Goal: Task Accomplishment & Management: Manage account settings

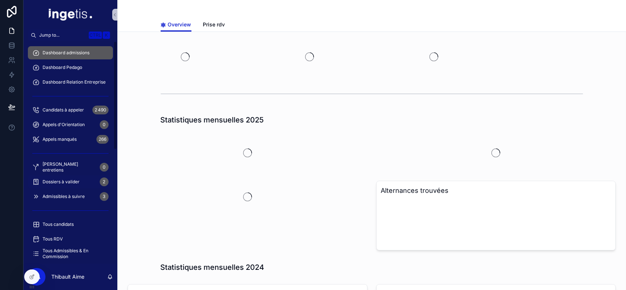
click at [78, 184] on span "Dossiers à valider" at bounding box center [61, 182] width 37 height 6
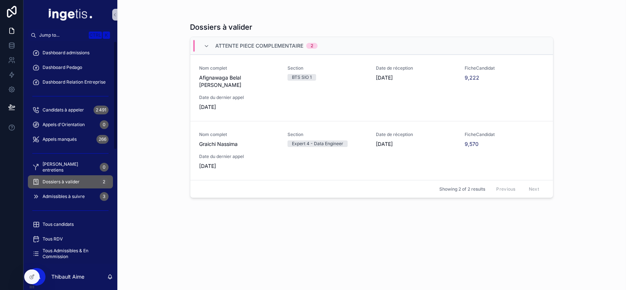
scroll to position [233, 0]
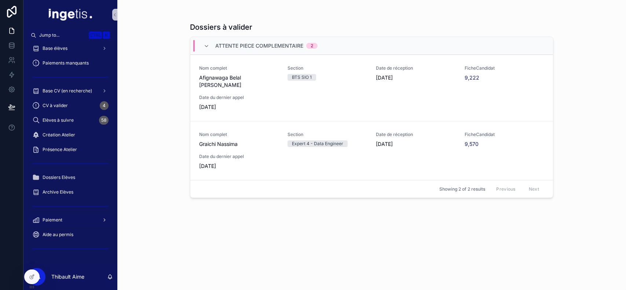
click at [63, 224] on div "Paiement" at bounding box center [70, 220] width 76 height 12
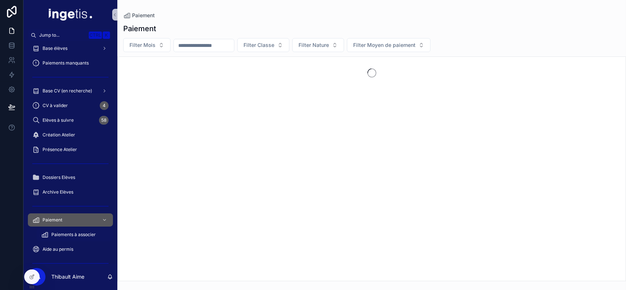
click at [66, 235] on span "Paiements à associer" at bounding box center [73, 235] width 44 height 6
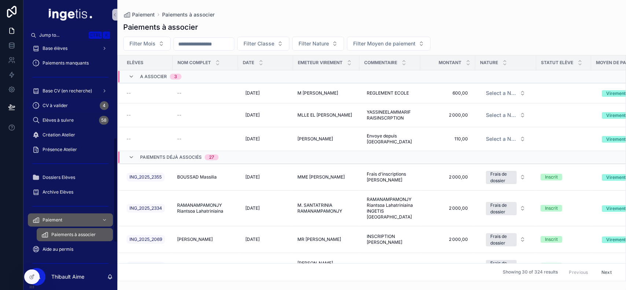
scroll to position [166, 0]
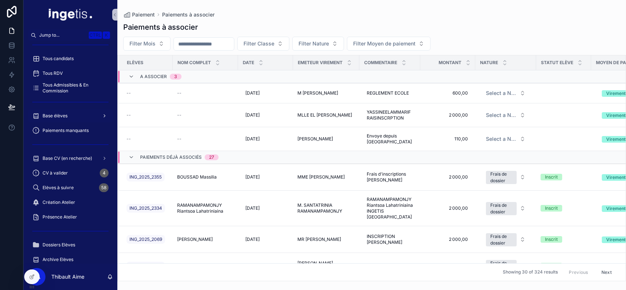
click at [61, 115] on span "Base élèves" at bounding box center [55, 116] width 25 height 6
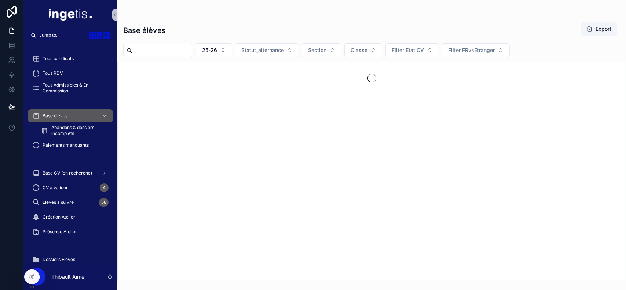
click at [186, 49] on input "scrollable content" at bounding box center [162, 50] width 60 height 10
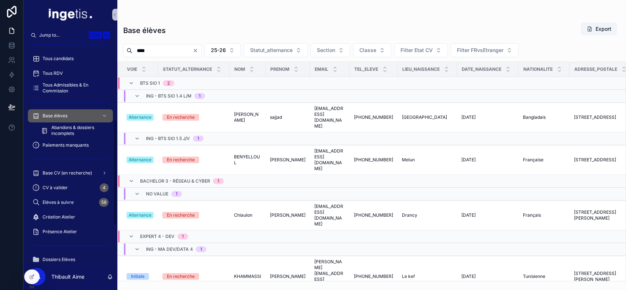
type input "****"
click at [74, 89] on span "Tous Admissibles & En Commission" at bounding box center [74, 88] width 63 height 12
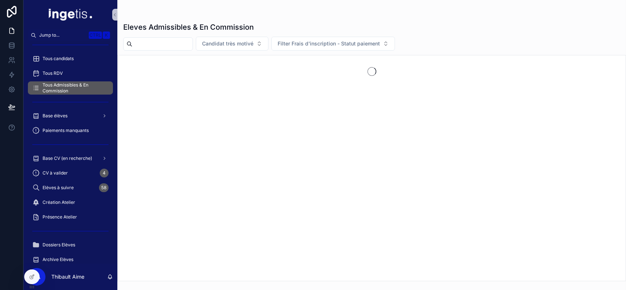
click at [170, 38] on div "scrollable content" at bounding box center [158, 43] width 70 height 13
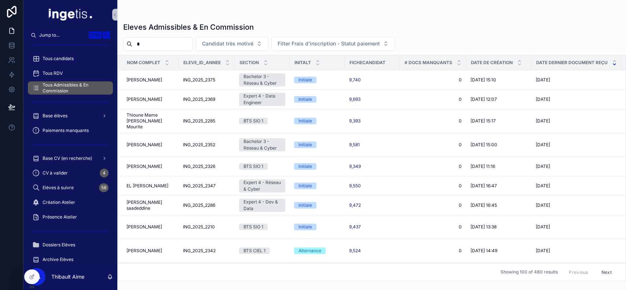
click at [165, 45] on input "*" at bounding box center [162, 44] width 60 height 10
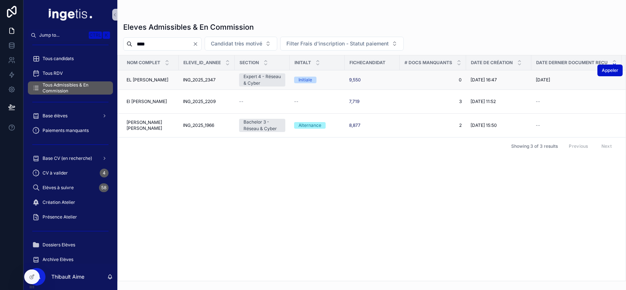
type input "****"
click at [400, 79] on td "9,550" at bounding box center [372, 79] width 55 height 19
click at [364, 80] on div "9,550" at bounding box center [372, 80] width 46 height 6
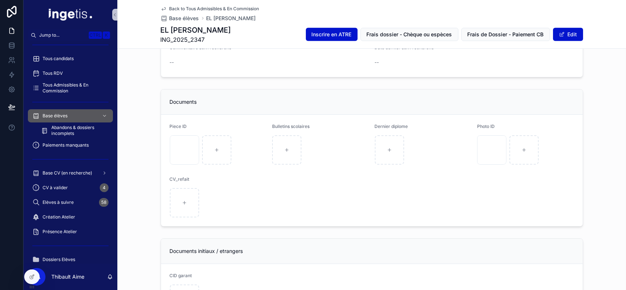
scroll to position [733, 0]
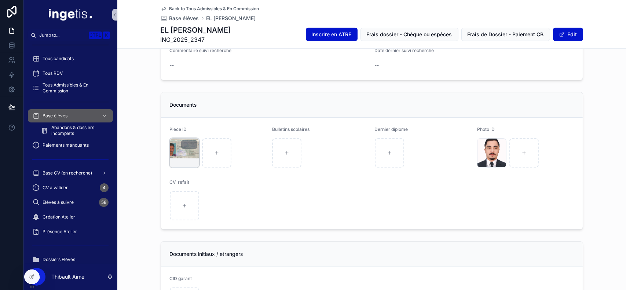
click at [174, 156] on div "scrollable content" at bounding box center [184, 152] width 29 height 29
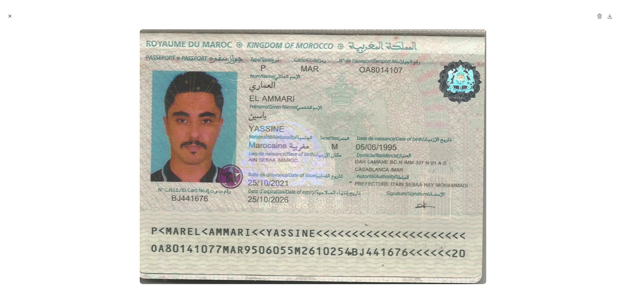
click at [9, 17] on icon "Close modal" at bounding box center [9, 16] width 5 height 5
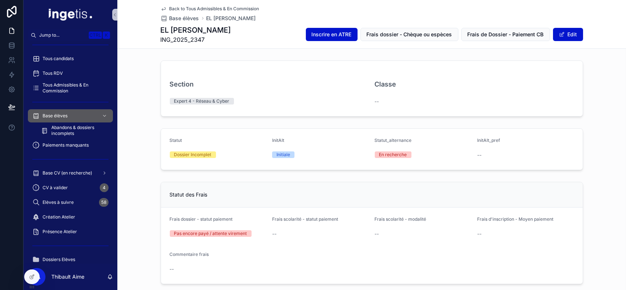
click at [196, 38] on span "ING_2025_2347" at bounding box center [196, 39] width 70 height 9
copy span "ING_2025_2347"
click at [572, 37] on button "Edit" at bounding box center [568, 34] width 30 height 13
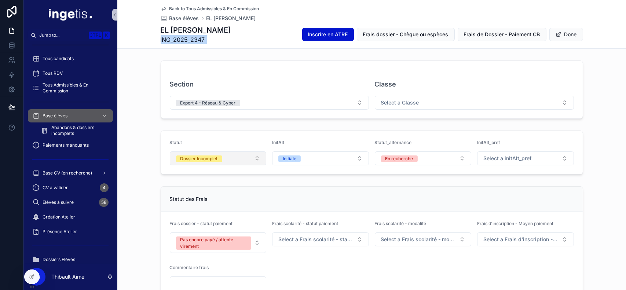
click at [220, 157] on button "Dossier Incomplet" at bounding box center [218, 158] width 97 height 14
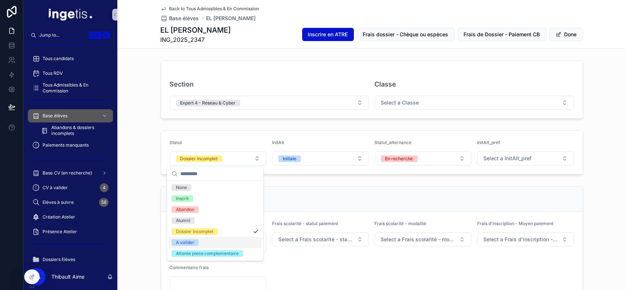
click at [190, 242] on div "A valider" at bounding box center [185, 242] width 18 height 7
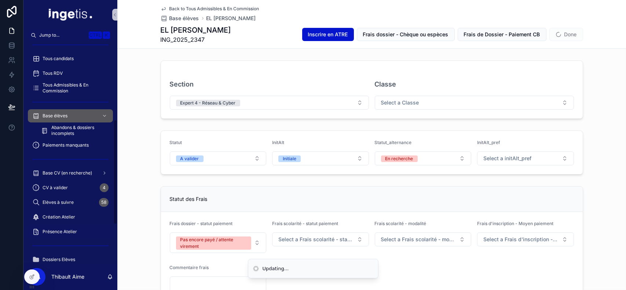
scroll to position [248, 0]
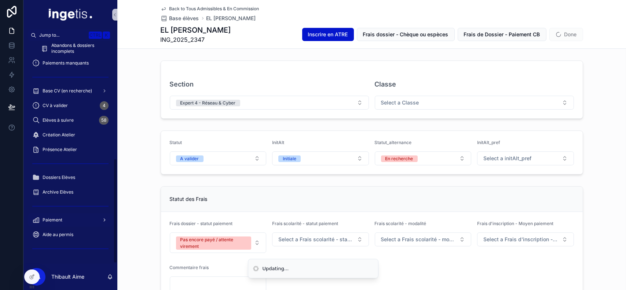
click at [68, 219] on div "Paiement" at bounding box center [70, 220] width 76 height 12
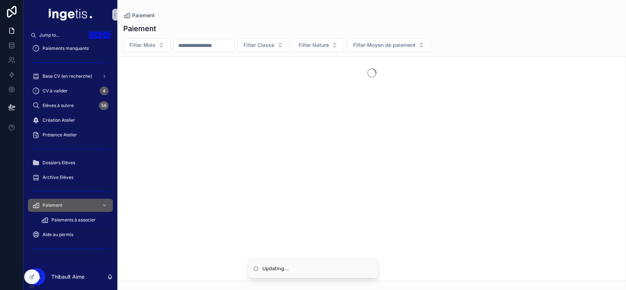
click at [74, 221] on span "Paiements à associer" at bounding box center [73, 220] width 44 height 6
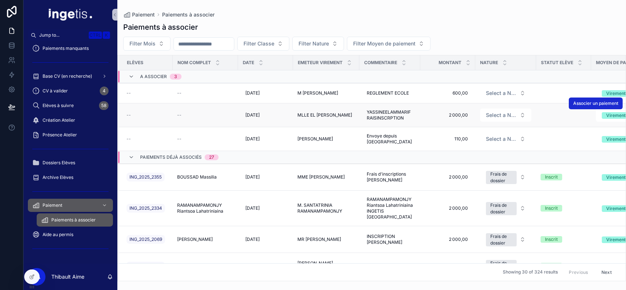
click at [596, 106] on span "Associer un paiement" at bounding box center [595, 103] width 45 height 6
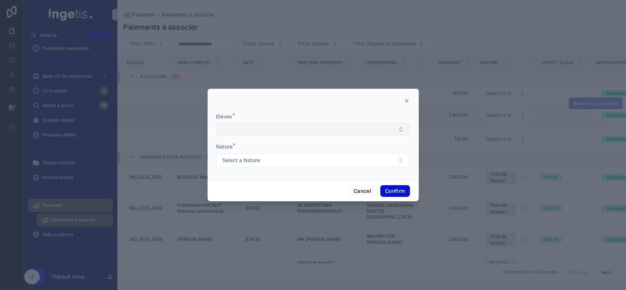
click at [293, 131] on button "Select Button" at bounding box center [313, 129] width 194 height 12
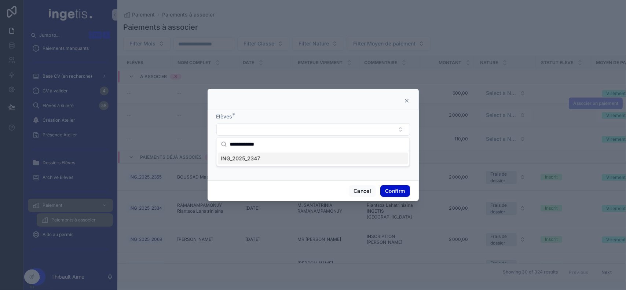
type input "**********"
click at [281, 158] on div "ING_2025_2347" at bounding box center [313, 158] width 190 height 12
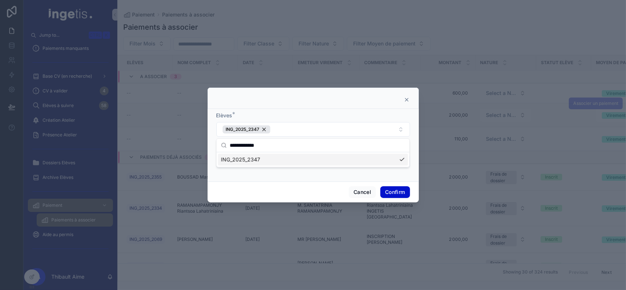
click at [360, 103] on div at bounding box center [312, 98] width 211 height 21
click at [315, 170] on form "Elèves * ING_2025_2347 Nature * Select a Nature" at bounding box center [313, 144] width 194 height 64
click at [317, 169] on form "Elèves * ING_2025_2347 Nature * Select a Nature" at bounding box center [313, 144] width 194 height 64
click at [327, 162] on button "Select a Nature" at bounding box center [313, 161] width 194 height 14
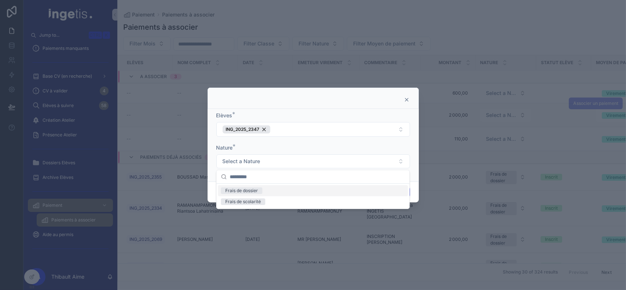
click at [289, 190] on div "Frais de dossier" at bounding box center [313, 190] width 190 height 11
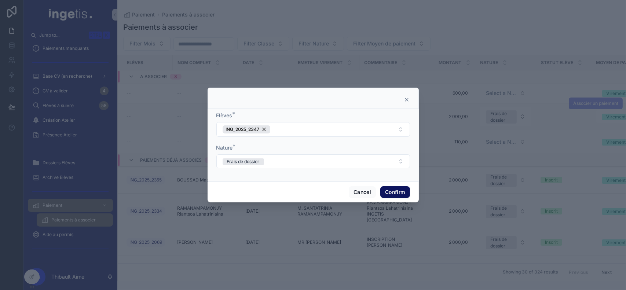
click at [389, 188] on button "Confirm" at bounding box center [394, 192] width 29 height 12
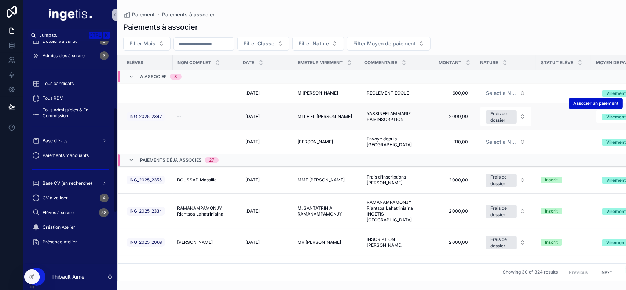
scroll to position [139, 0]
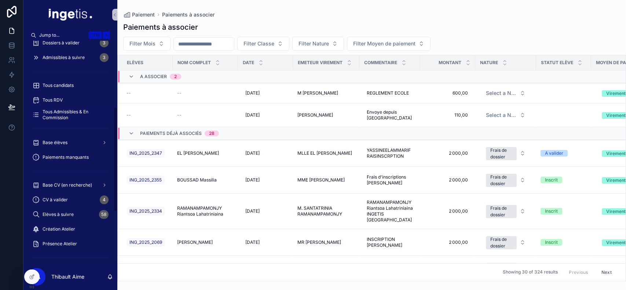
click at [72, 119] on span "Tous Admissibles & En Commission" at bounding box center [74, 115] width 63 height 12
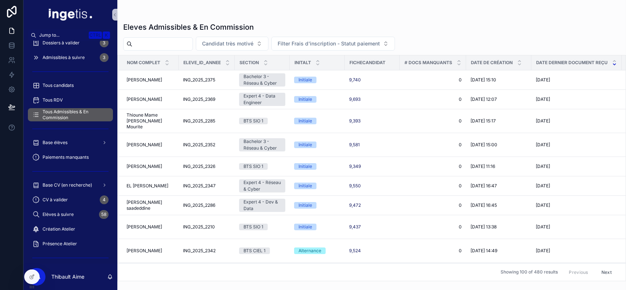
click at [182, 47] on input "scrollable content" at bounding box center [162, 44] width 60 height 10
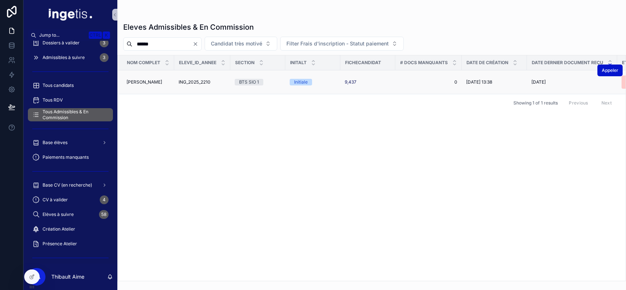
type input "******"
click at [162, 81] on div "sondong hervan sondong hervan" at bounding box center [147, 82] width 43 height 6
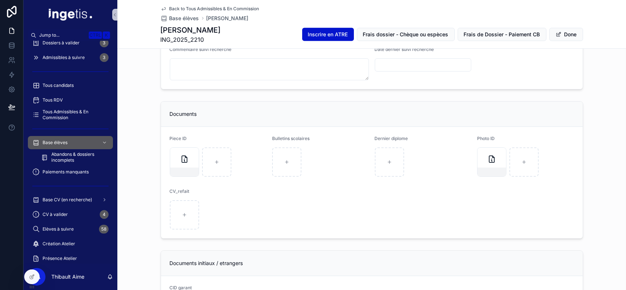
scroll to position [789, 0]
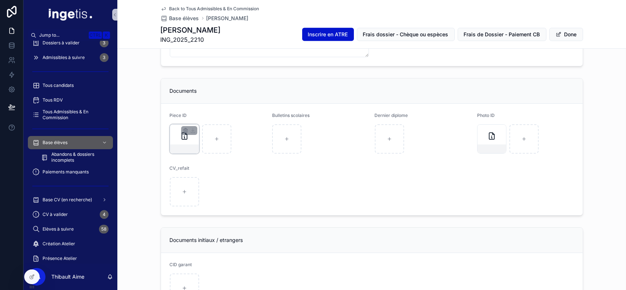
click at [184, 141] on div "scrollable content" at bounding box center [184, 138] width 29 height 29
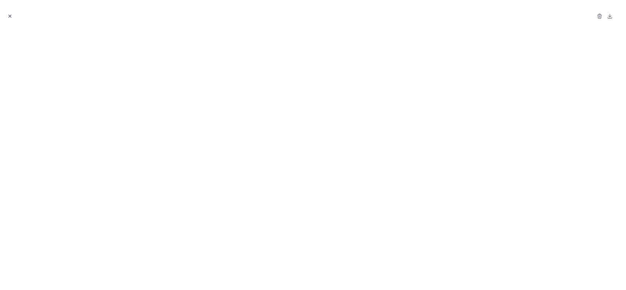
click at [9, 14] on icon "Close modal" at bounding box center [9, 16] width 5 height 5
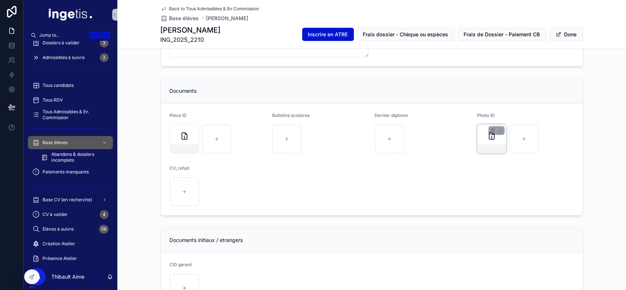
click at [481, 143] on div "scrollable content" at bounding box center [491, 138] width 29 height 29
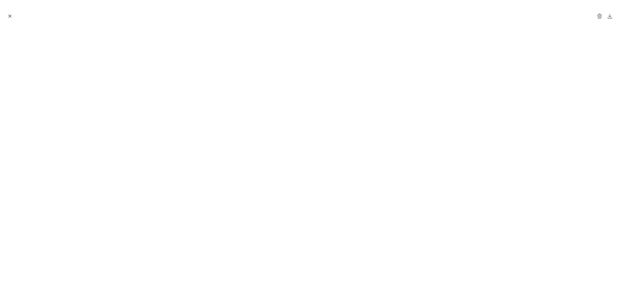
click at [11, 15] on icon "Close modal" at bounding box center [9, 16] width 5 height 5
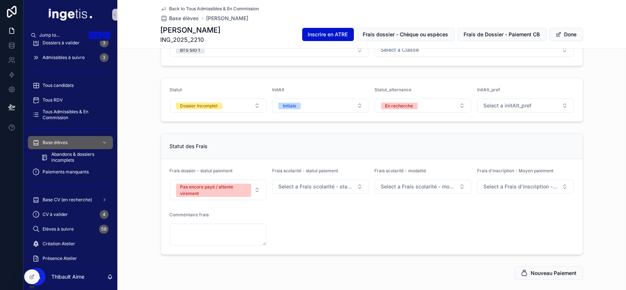
scroll to position [53, 0]
click at [237, 111] on button "Dossier Incomplet" at bounding box center [218, 106] width 97 height 14
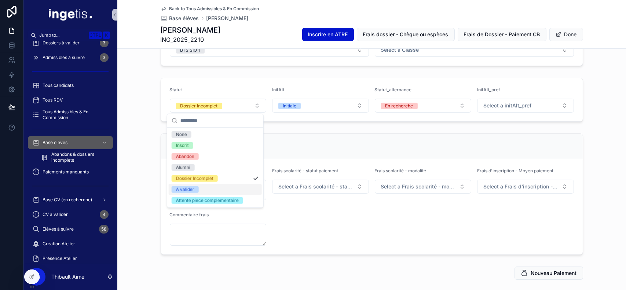
click at [199, 189] on div "A valider" at bounding box center [215, 189] width 93 height 11
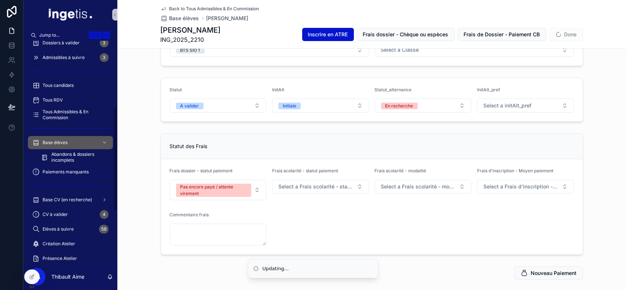
scroll to position [248, 0]
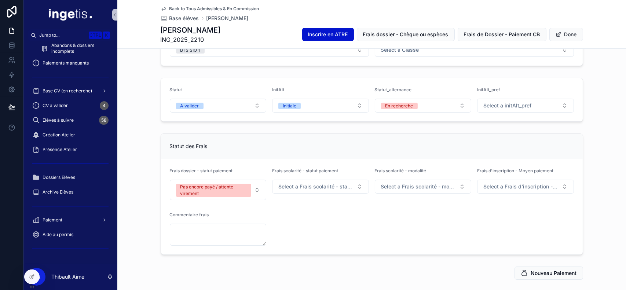
click at [187, 38] on span "ING_2025_2210" at bounding box center [191, 39] width 60 height 9
copy span "ING_2025_2210"
click at [62, 228] on link "Aide au permis" at bounding box center [70, 234] width 85 height 13
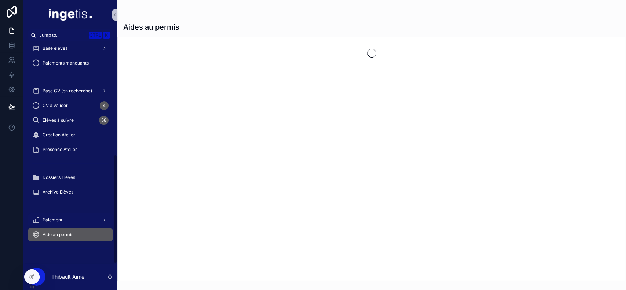
click at [74, 220] on div "Paiement" at bounding box center [70, 220] width 76 height 12
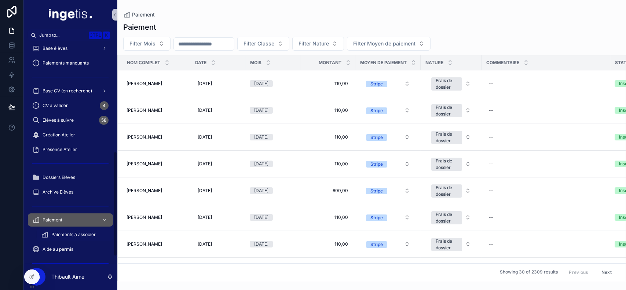
click at [86, 234] on span "Paiements à associer" at bounding box center [73, 235] width 44 height 6
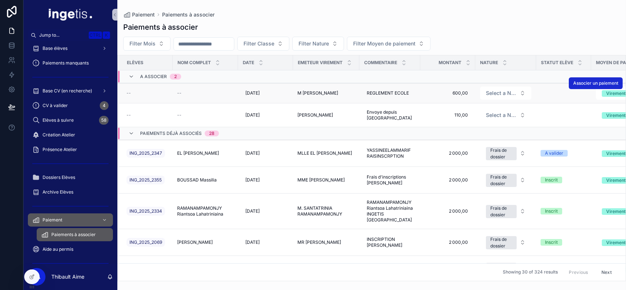
click at [573, 85] on span "Associer un paiement" at bounding box center [595, 83] width 45 height 6
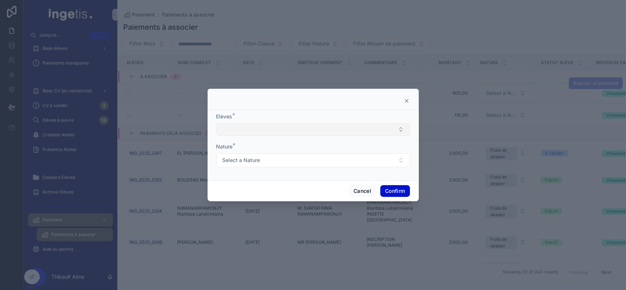
drag, startPoint x: 337, startPoint y: 136, endPoint x: 325, endPoint y: 131, distance: 12.3
click at [325, 131] on form "Elèves * Nature * Select a Nature" at bounding box center [313, 144] width 194 height 62
click at [325, 131] on button "Select Button" at bounding box center [313, 129] width 194 height 12
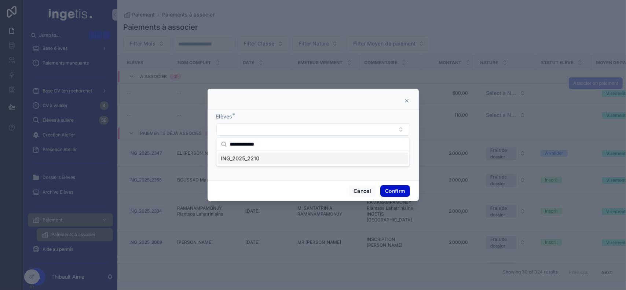
type input "**********"
click at [300, 158] on div "ING_2025_2210" at bounding box center [313, 158] width 190 height 12
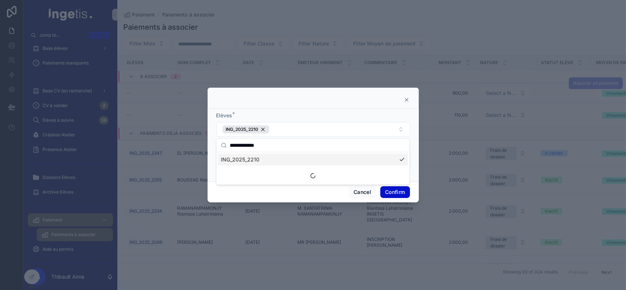
click at [315, 184] on div "**********" at bounding box center [313, 161] width 194 height 47
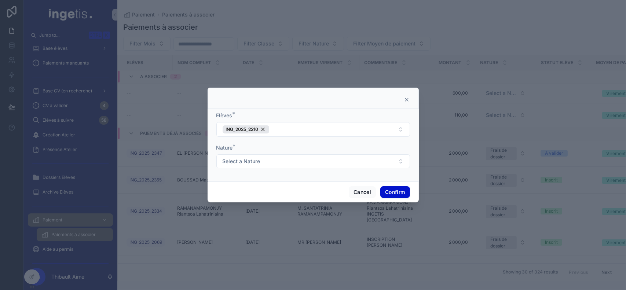
click at [319, 195] on div "Cancel Confirm" at bounding box center [312, 191] width 211 height 21
click at [306, 163] on button "Select a Nature" at bounding box center [313, 161] width 194 height 14
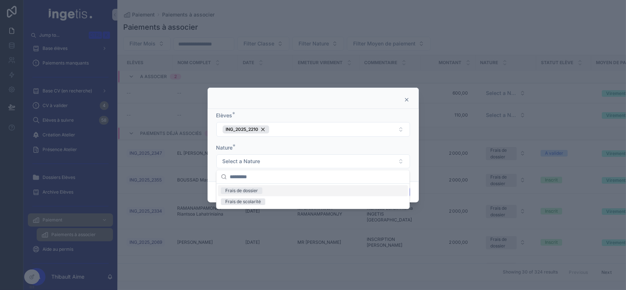
click at [283, 190] on div "Frais de dossier" at bounding box center [313, 190] width 190 height 11
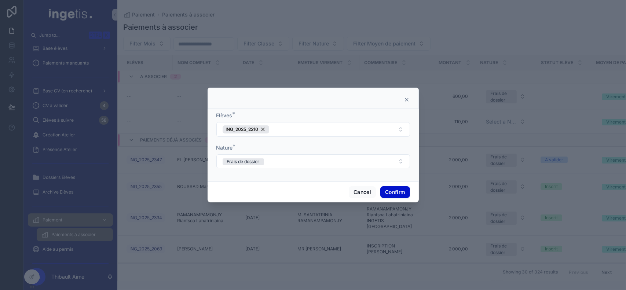
click at [385, 185] on div "Cancel Confirm" at bounding box center [312, 191] width 211 height 21
click at [392, 196] on button "Confirm" at bounding box center [394, 192] width 29 height 12
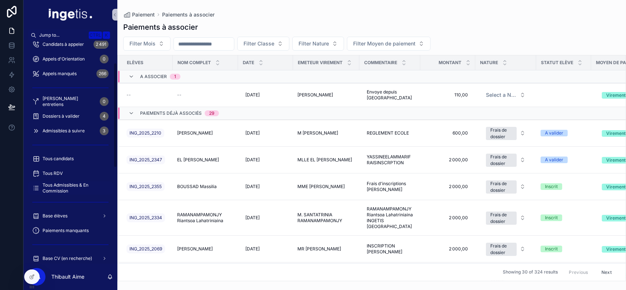
scroll to position [45, 0]
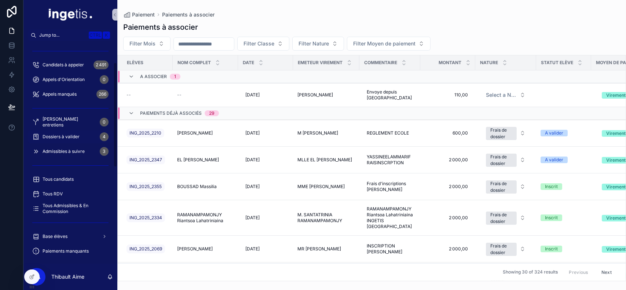
click at [76, 137] on span "Dossiers à valider" at bounding box center [61, 137] width 37 height 6
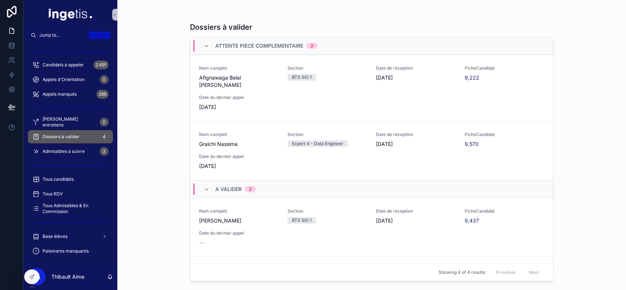
scroll to position [44, 0]
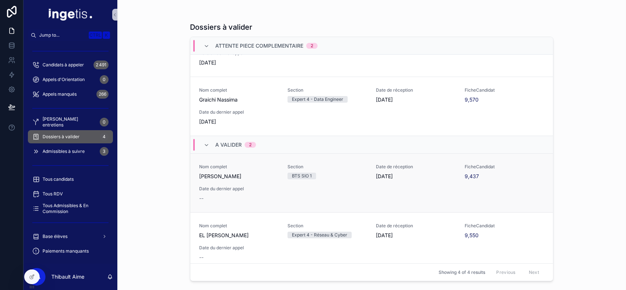
click at [313, 173] on span "BTS SIO 1" at bounding box center [301, 176] width 29 height 7
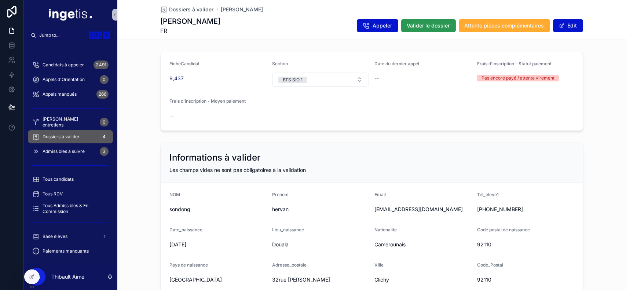
click at [423, 23] on span "Valider le dossier" at bounding box center [428, 25] width 43 height 7
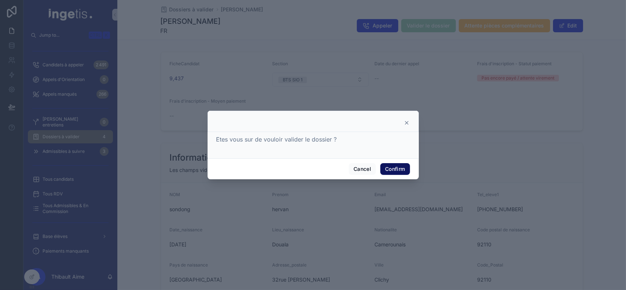
click at [402, 170] on button "Confirm" at bounding box center [394, 169] width 29 height 12
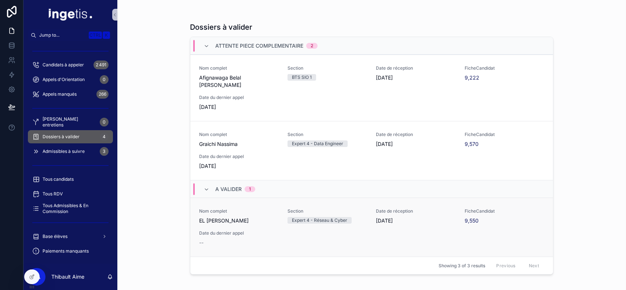
click at [283, 225] on div "Nom complet EL AMMARI YASSINE Section Expert 4 - Réseau & Cyber Date de récepti…" at bounding box center [371, 227] width 345 height 38
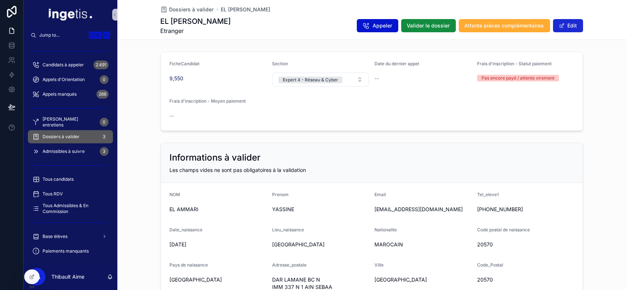
click at [573, 21] on button "Edit" at bounding box center [568, 25] width 30 height 13
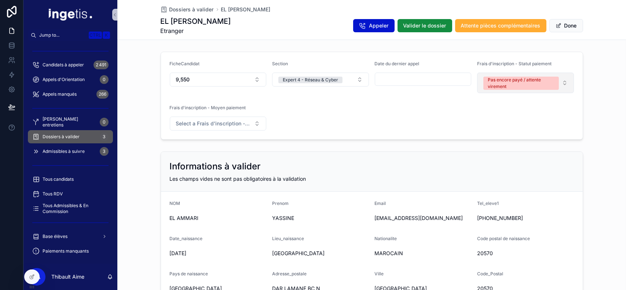
click at [513, 77] on div "Pas encore payé / attente virement" at bounding box center [520, 83] width 67 height 13
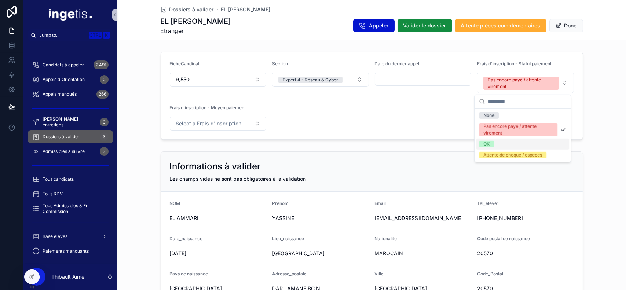
click at [488, 142] on div "OK" at bounding box center [486, 144] width 6 height 7
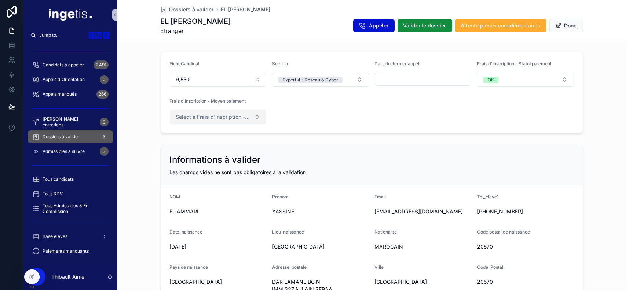
click at [245, 118] on span "Select a Frais d'inscription - Moyen paiement" at bounding box center [214, 116] width 76 height 7
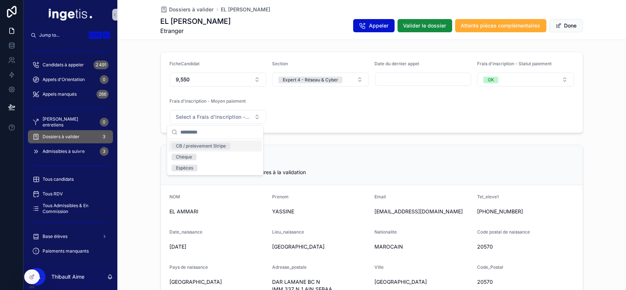
click at [339, 115] on form "FicheCandidat 9,550 Section Expert 4 - Réseau & Cyber Date du dernier appel Fra…" at bounding box center [371, 92] width 421 height 81
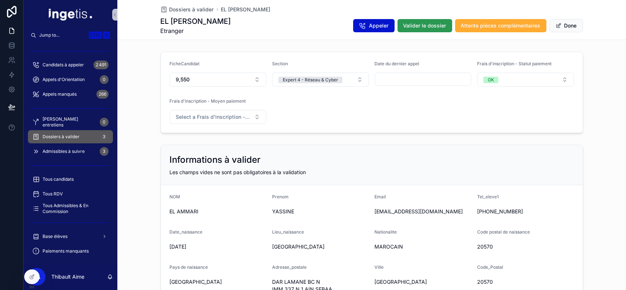
click at [415, 28] on span "Valider le dossier" at bounding box center [424, 25] width 43 height 7
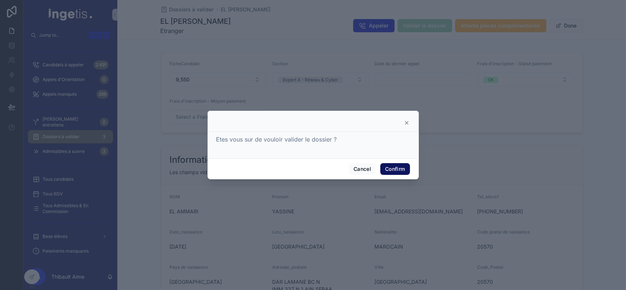
click at [400, 165] on button "Confirm" at bounding box center [394, 169] width 29 height 12
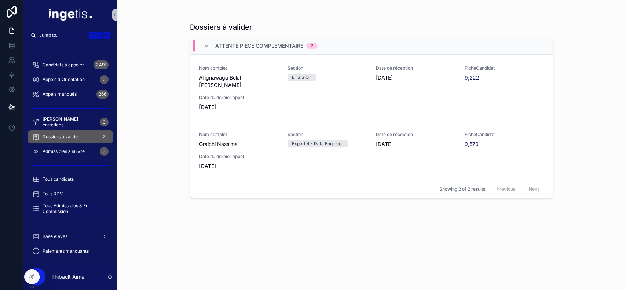
click at [75, 205] on span "Tous Admissibles & En Commission" at bounding box center [74, 209] width 63 height 12
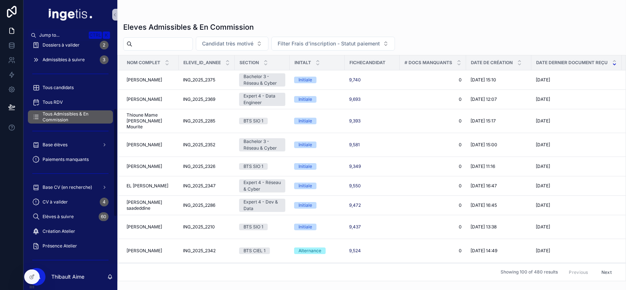
scroll to position [137, 0]
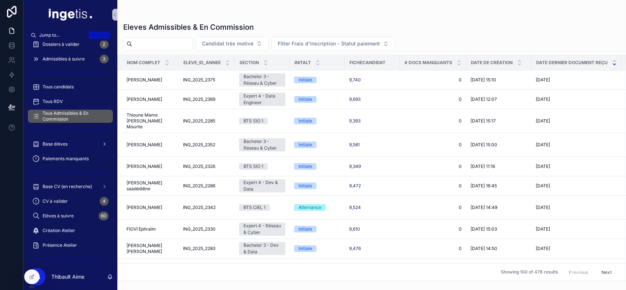
click at [63, 145] on span "Base élèves" at bounding box center [55, 144] width 25 height 6
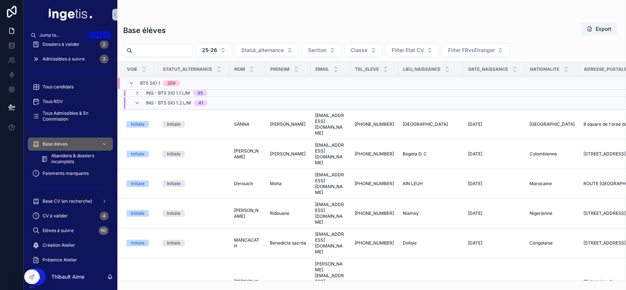
click at [178, 48] on input "scrollable content" at bounding box center [162, 50] width 60 height 10
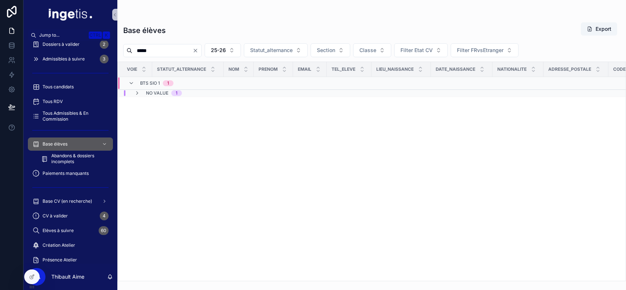
type input "*****"
click at [215, 95] on div "No value 1" at bounding box center [185, 93] width 135 height 6
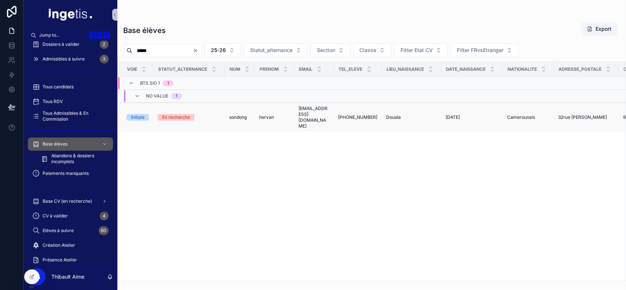
click at [245, 116] on span "sondong" at bounding box center [238, 117] width 18 height 6
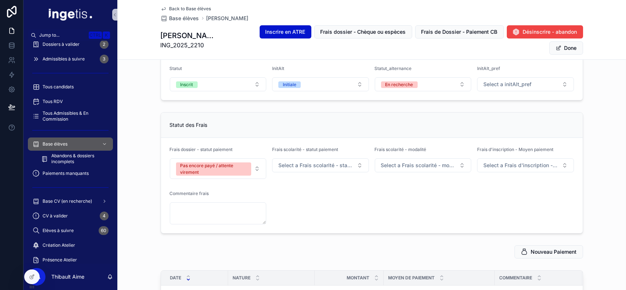
scroll to position [85, 0]
click at [254, 171] on button "Pas encore payé / attente virement" at bounding box center [218, 169] width 97 height 21
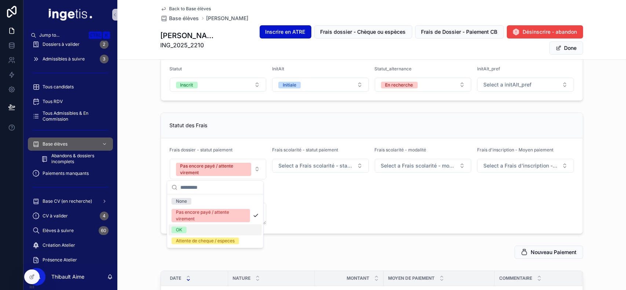
click at [198, 234] on div "OK" at bounding box center [215, 229] width 93 height 11
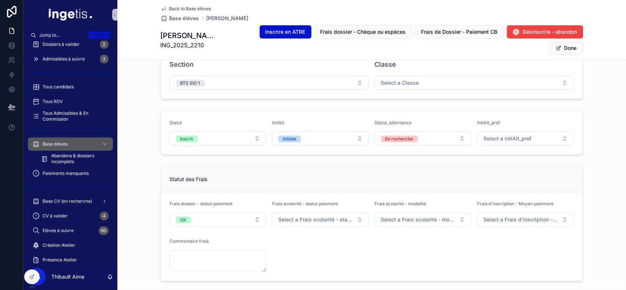
scroll to position [0, 0]
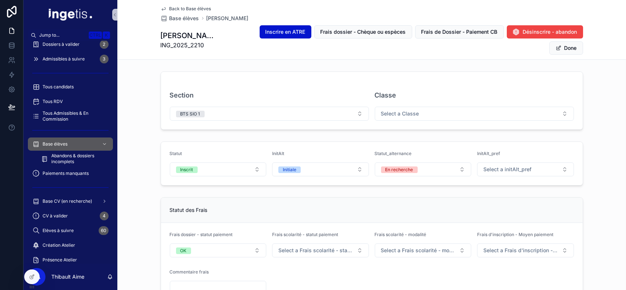
click at [441, 122] on form "Section BTS SIO 1 Classe Select a Classe" at bounding box center [371, 101] width 421 height 58
click at [450, 117] on button "Select a Classe" at bounding box center [474, 114] width 199 height 14
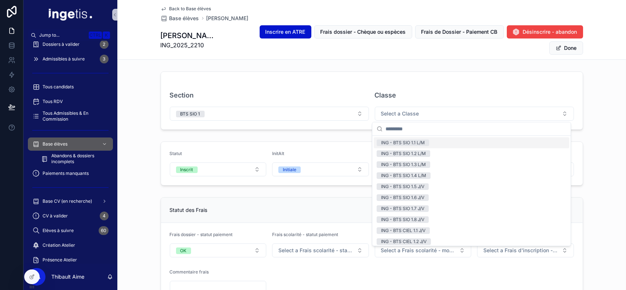
click at [431, 77] on form "Section BTS SIO 1 Classe Select a Classe" at bounding box center [371, 101] width 421 height 58
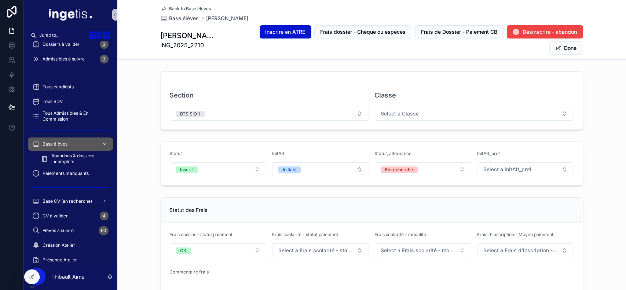
click at [80, 146] on div "Base élèves" at bounding box center [70, 144] width 76 height 12
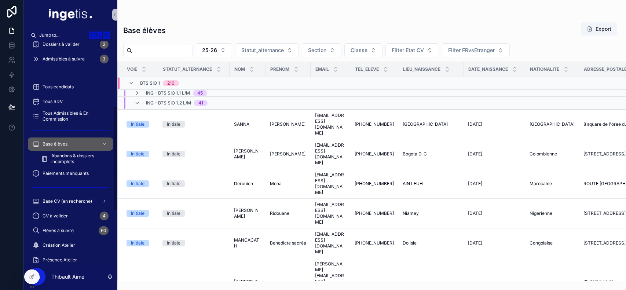
click at [166, 50] on input "scrollable content" at bounding box center [162, 50] width 60 height 10
type input "****"
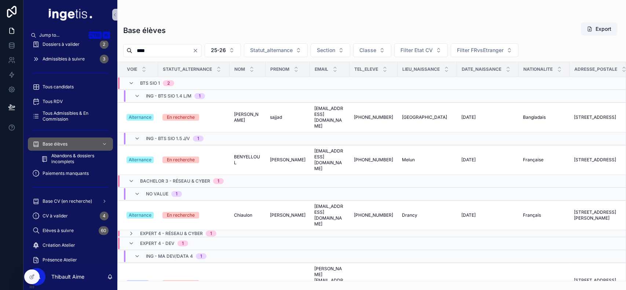
click at [188, 240] on span "1" at bounding box center [182, 243] width 11 height 6
click at [200, 231] on span "Expert 4 - Réseau & Cyber" at bounding box center [171, 234] width 63 height 6
click at [209, 243] on div "No value 1" at bounding box center [191, 246] width 147 height 6
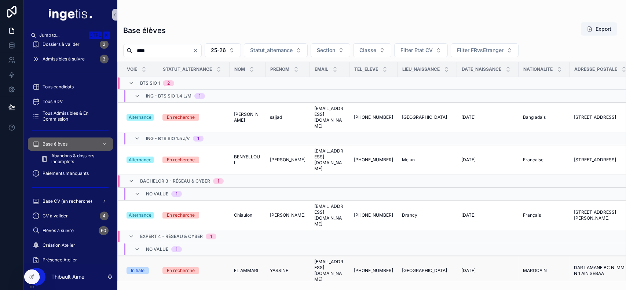
click at [254, 268] on span "EL AMMARI" at bounding box center [246, 271] width 24 height 6
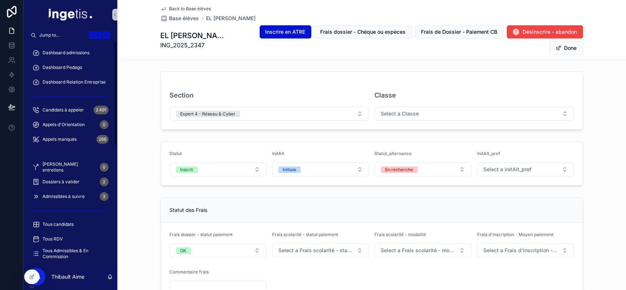
click at [76, 51] on span "Dashboard admissions" at bounding box center [66, 53] width 47 height 6
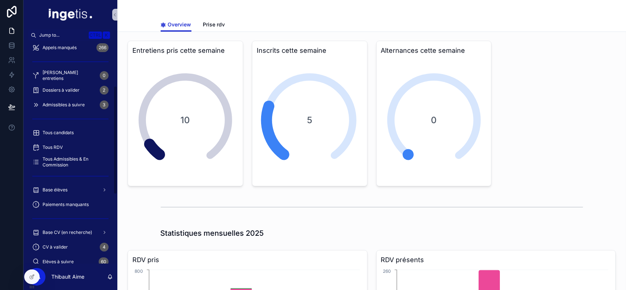
scroll to position [92, 0]
click at [75, 188] on div "Base élèves" at bounding box center [70, 190] width 76 height 12
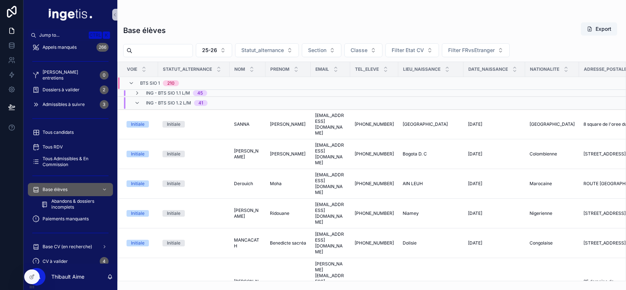
click at [166, 100] on span "ING - BTS SIO 1.2 L/M" at bounding box center [168, 103] width 45 height 6
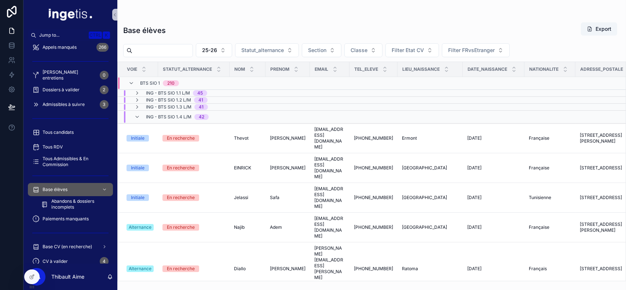
click at [162, 114] on span "ING - BTS SIO 1.4 L/M" at bounding box center [168, 117] width 45 height 6
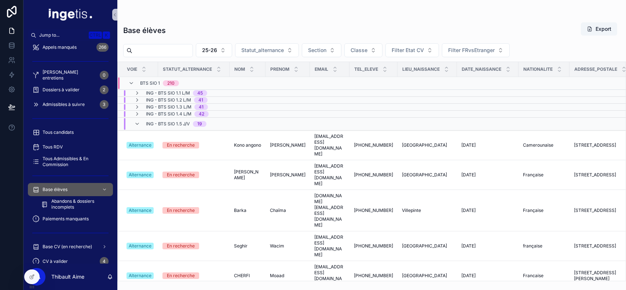
click at [162, 124] on span "ING - BTS SIO 1.5 J/V" at bounding box center [168, 124] width 44 height 6
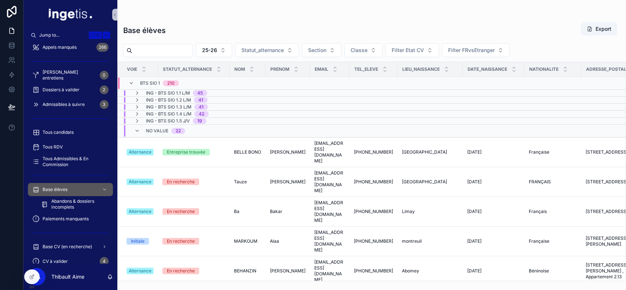
click at [163, 135] on div "No value 22" at bounding box center [165, 131] width 39 height 12
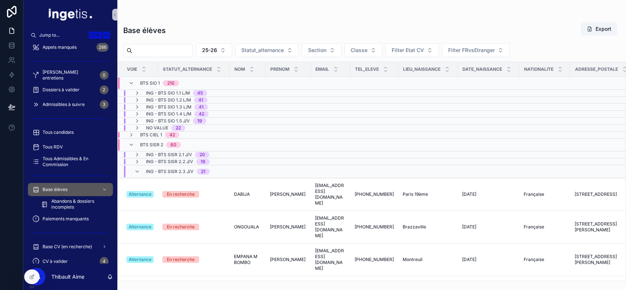
click at [166, 169] on span "ING - BTS SISR 2.3 J/V" at bounding box center [170, 172] width 48 height 6
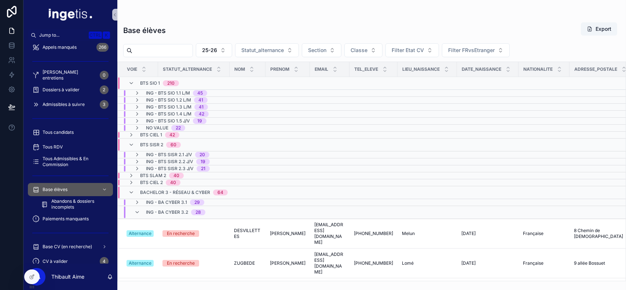
click at [169, 211] on span "ING - BA CYBER 3.2" at bounding box center [167, 212] width 42 height 6
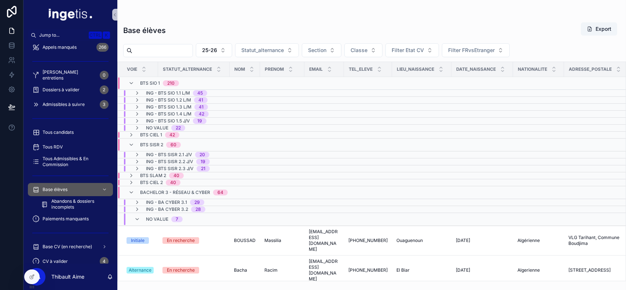
scroll to position [98, 0]
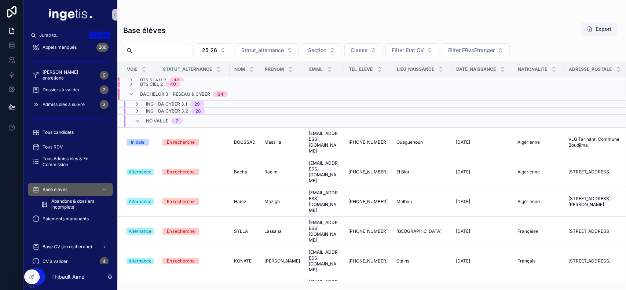
click at [169, 115] on div "No value 7" at bounding box center [164, 121] width 37 height 12
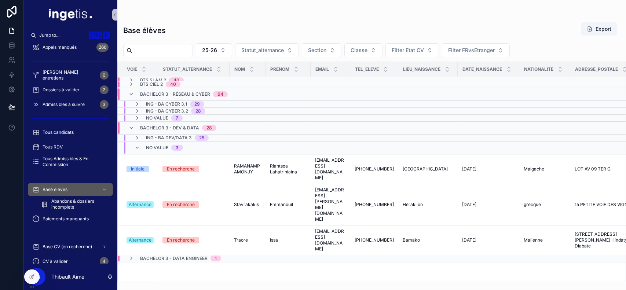
click at [170, 146] on div "No value 3" at bounding box center [164, 148] width 37 height 12
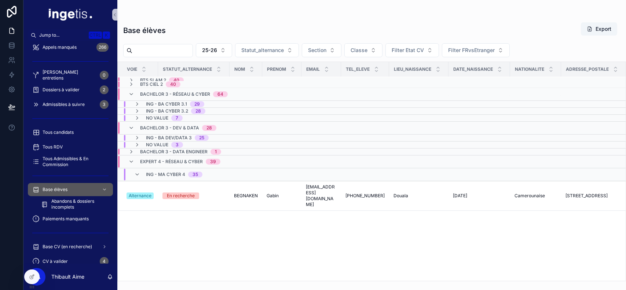
click at [168, 150] on span "Bachelor 3 - Data Engineer" at bounding box center [173, 152] width 67 height 6
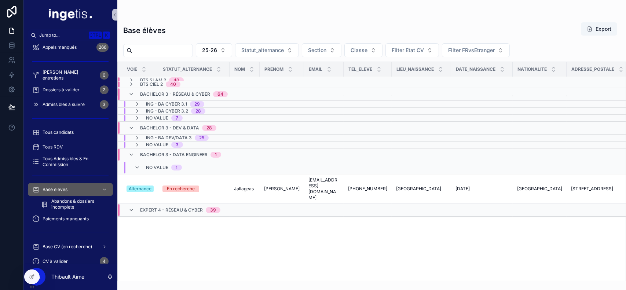
click at [168, 150] on div "Bachelor 3 - Data Engineer 1" at bounding box center [180, 155] width 81 height 12
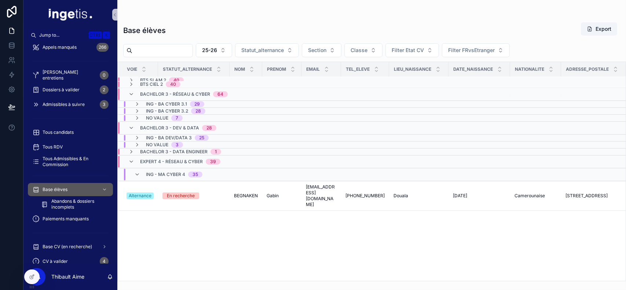
click at [170, 174] on span "ING - MA CYBER 4" at bounding box center [165, 175] width 39 height 6
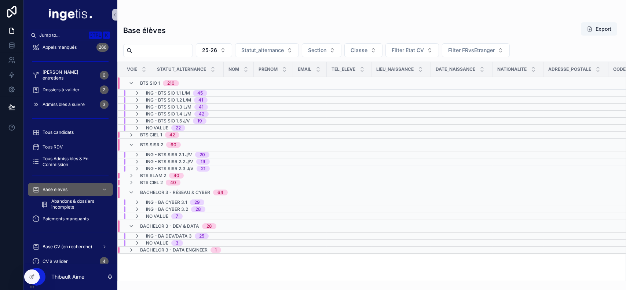
scroll to position [1, 0]
click at [151, 136] on span "BTS CIEL 1" at bounding box center [151, 133] width 22 height 6
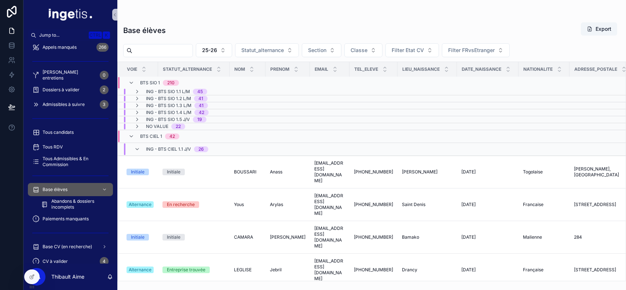
click at [153, 149] on span "ING - BTS CIEL 1.1 J/V" at bounding box center [168, 149] width 45 height 6
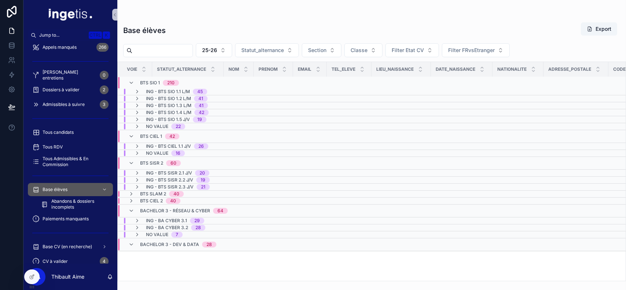
click at [156, 130] on div "BTS CIEL 1 42" at bounding box center [159, 136] width 39 height 12
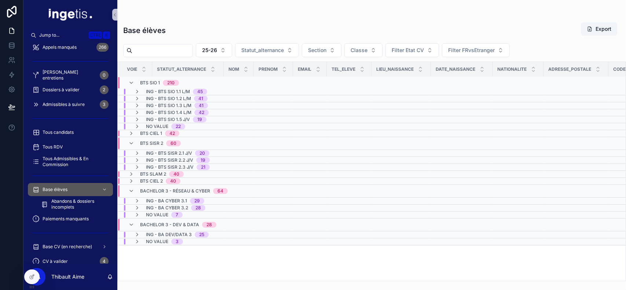
click at [145, 82] on span "BTS SIO 1" at bounding box center [150, 83] width 20 height 6
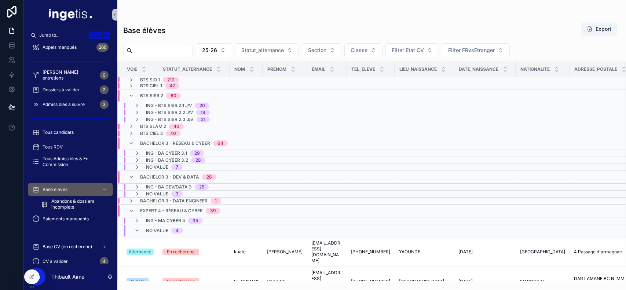
click at [151, 95] on span "BTS SISR 2" at bounding box center [151, 96] width 23 height 6
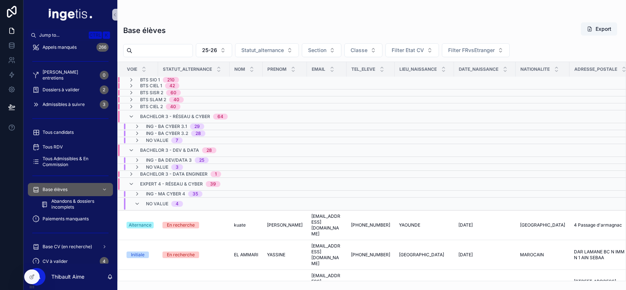
click at [144, 114] on span "Bachelor 3 - Réseau & Cyber" at bounding box center [175, 117] width 70 height 6
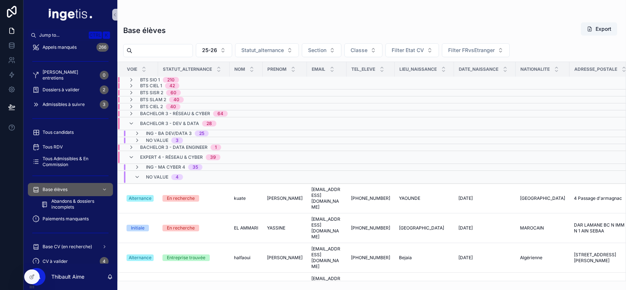
click at [148, 126] on div "Bachelor 3 - Dev & Data 28" at bounding box center [178, 124] width 76 height 12
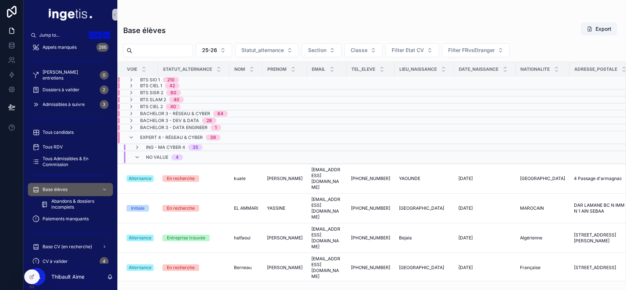
click at [150, 133] on div "Expert 4 - Réseau & Cyber 39" at bounding box center [180, 138] width 80 height 12
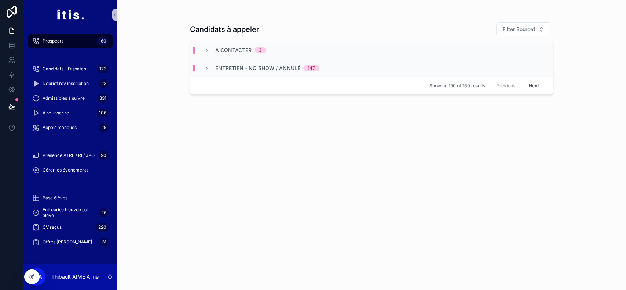
click at [269, 171] on div "Candidats à appeler Filter Source1 A contacter 3 Entretien - no show / annulé 1…" at bounding box center [371, 150] width 363 height 264
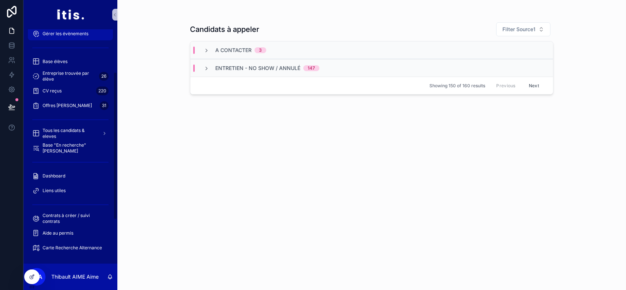
scroll to position [136, 0]
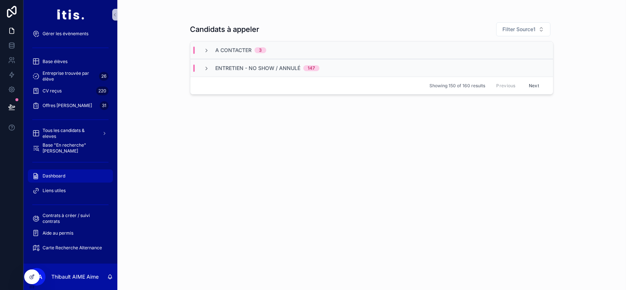
click at [69, 175] on div "Dashboard" at bounding box center [70, 176] width 76 height 12
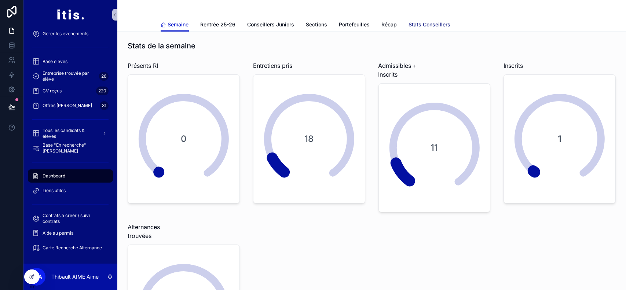
click at [423, 26] on span "Stats Conseillers" at bounding box center [430, 24] width 42 height 7
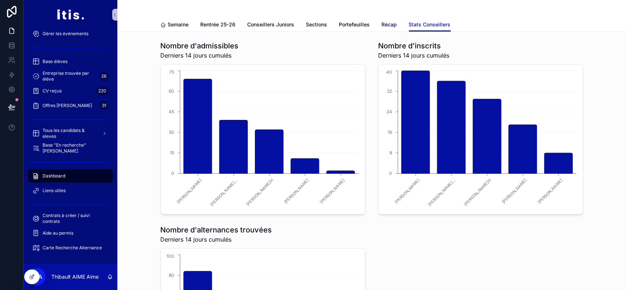
click at [385, 27] on span "Récap" at bounding box center [389, 24] width 15 height 7
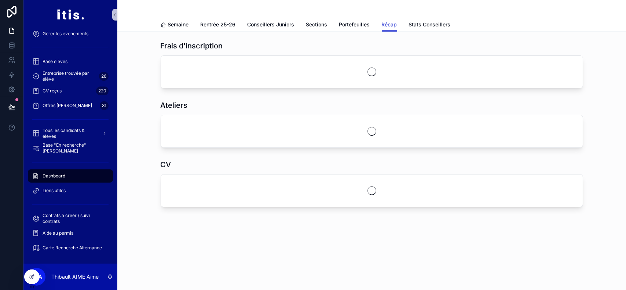
click at [183, 32] on div "Frais d'inscription Ateliers CV" at bounding box center [371, 144] width 508 height 225
click at [178, 26] on span "Semaine" at bounding box center [178, 24] width 21 height 7
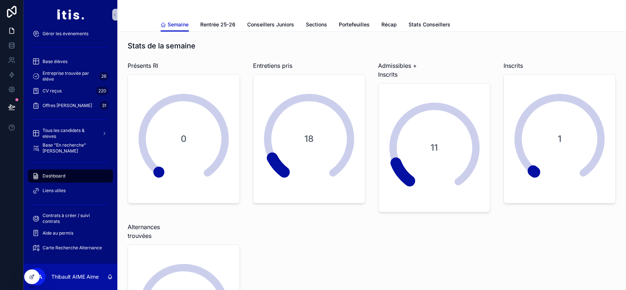
click at [191, 20] on div "Semaine Rentrée 25-26 Conseillers Juniors Sections Portefeuilles Récap Stats Co…" at bounding box center [372, 25] width 422 height 14
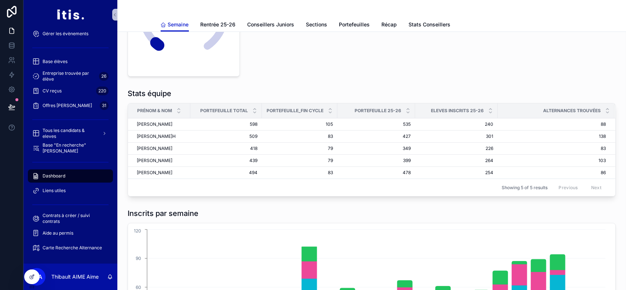
scroll to position [299, 0]
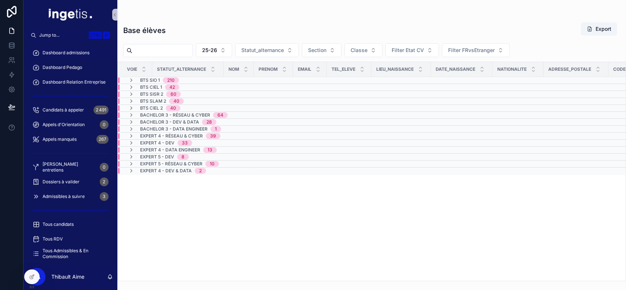
click at [75, 57] on div "Dashboard admissions" at bounding box center [70, 53] width 76 height 12
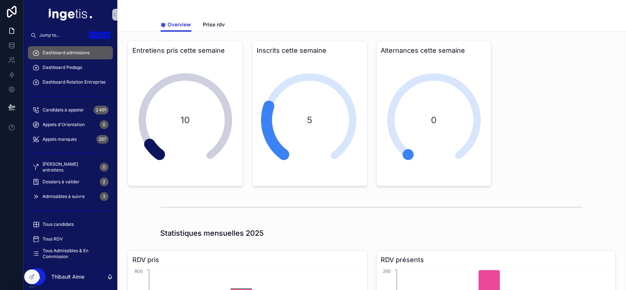
click at [149, 42] on div "Entretiens pris cette semaine 10" at bounding box center [185, 114] width 115 height 146
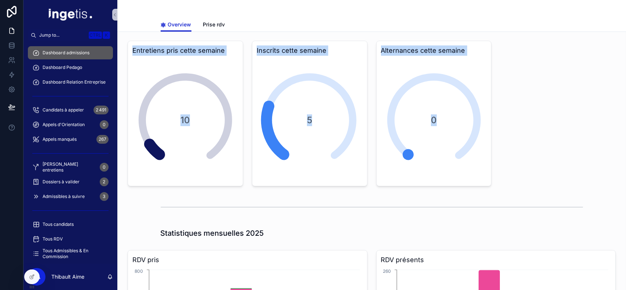
drag, startPoint x: 149, startPoint y: 42, endPoint x: 448, endPoint y: 187, distance: 331.8
click at [448, 187] on icon "scrollable content" at bounding box center [434, 120] width 162 height 158
drag, startPoint x: 448, startPoint y: 187, endPoint x: 142, endPoint y: 43, distance: 337.8
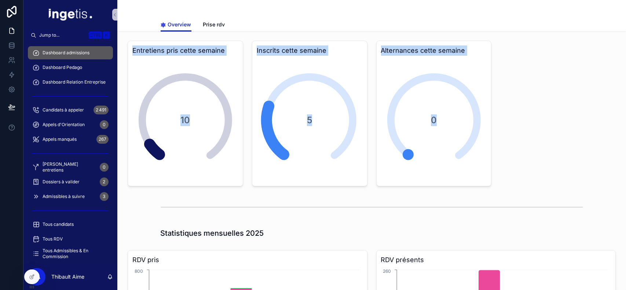
click at [142, 43] on div "Entretiens pris cette semaine 10" at bounding box center [185, 114] width 115 height 146
drag, startPoint x: 142, startPoint y: 43, endPoint x: 478, endPoint y: 168, distance: 358.0
click at [478, 168] on div "0" at bounding box center [434, 120] width 106 height 123
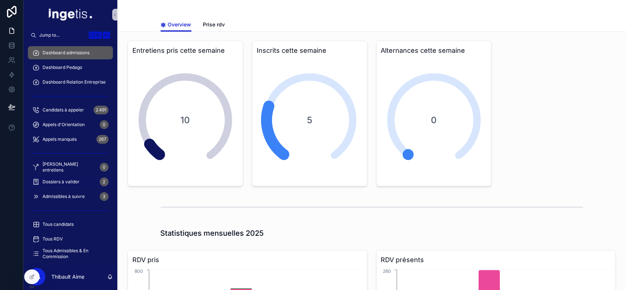
click at [57, 179] on span "Dossiers à valider" at bounding box center [61, 182] width 37 height 6
